Goal: Transaction & Acquisition: Download file/media

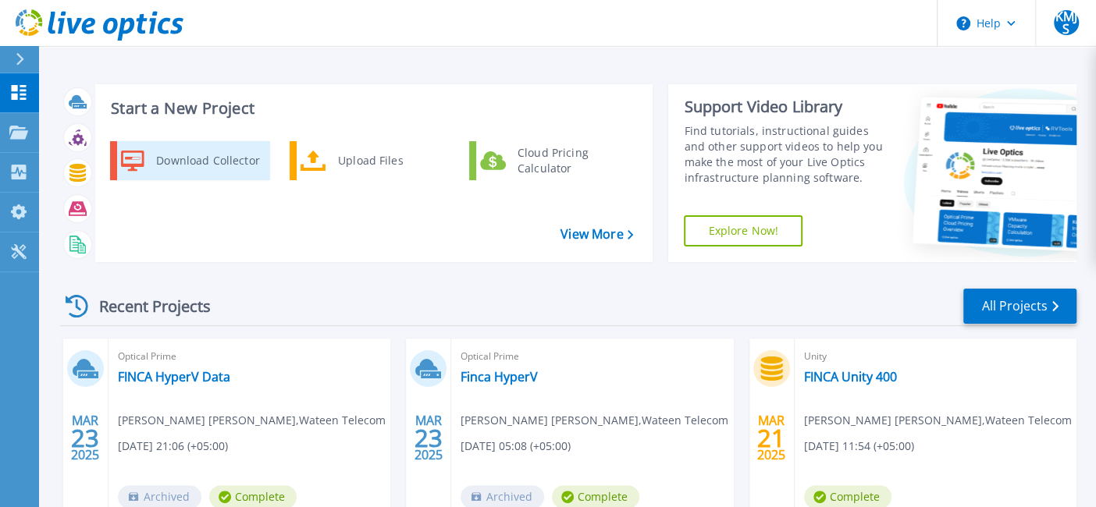
click at [222, 159] on div "Download Collector" at bounding box center [207, 160] width 118 height 31
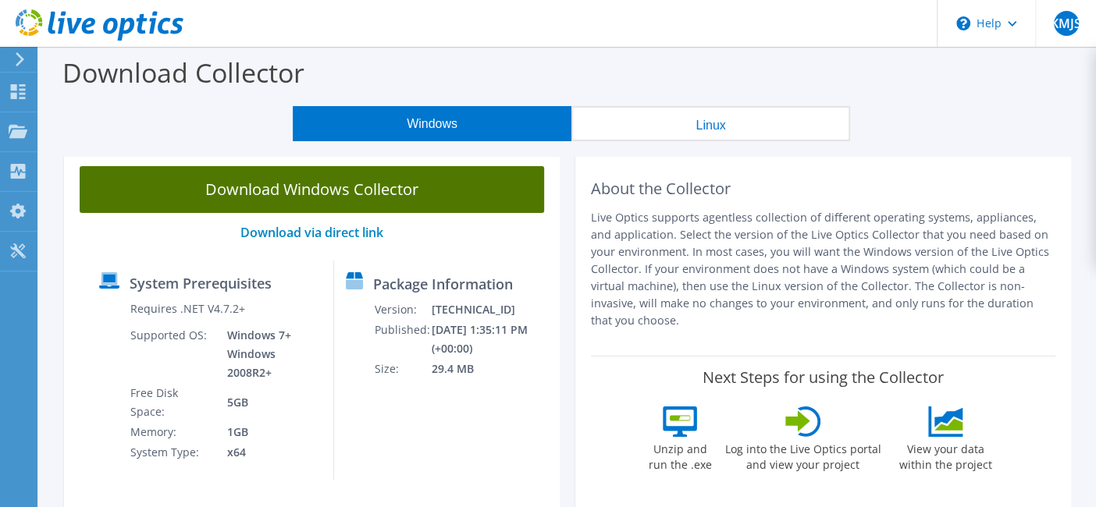
click at [321, 195] on link "Download Windows Collector" at bounding box center [312, 189] width 464 height 47
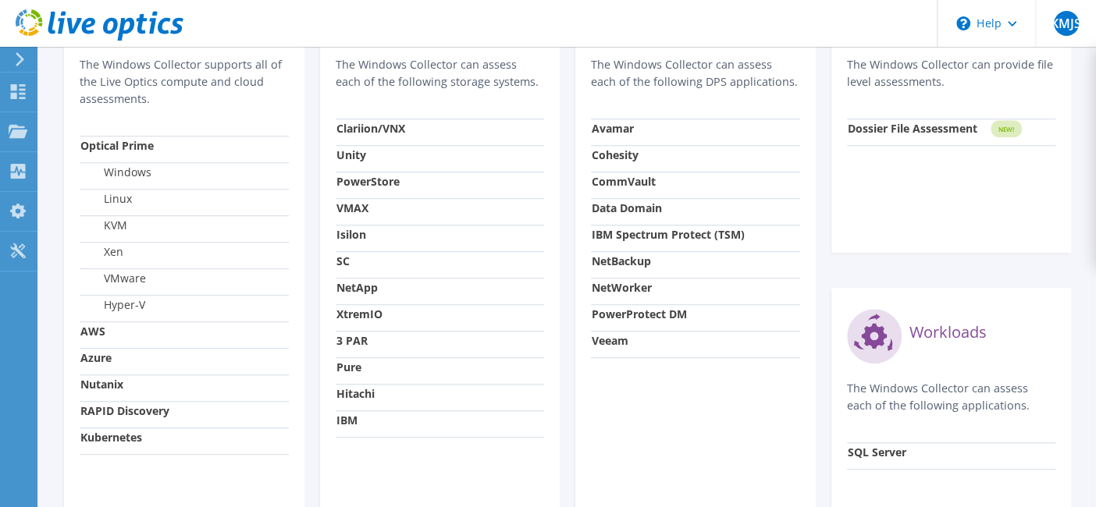
scroll to position [724, 0]
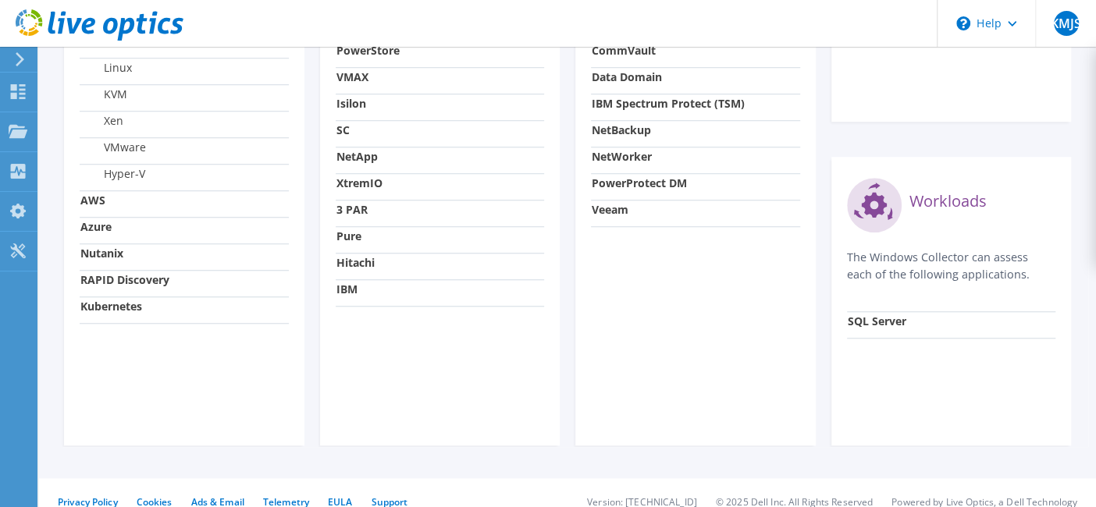
click at [578, 304] on div "Data Protection The Windows Collector can assess each of the following DPS appl…" at bounding box center [695, 139] width 240 height 613
